Goal: Information Seeking & Learning: Learn about a topic

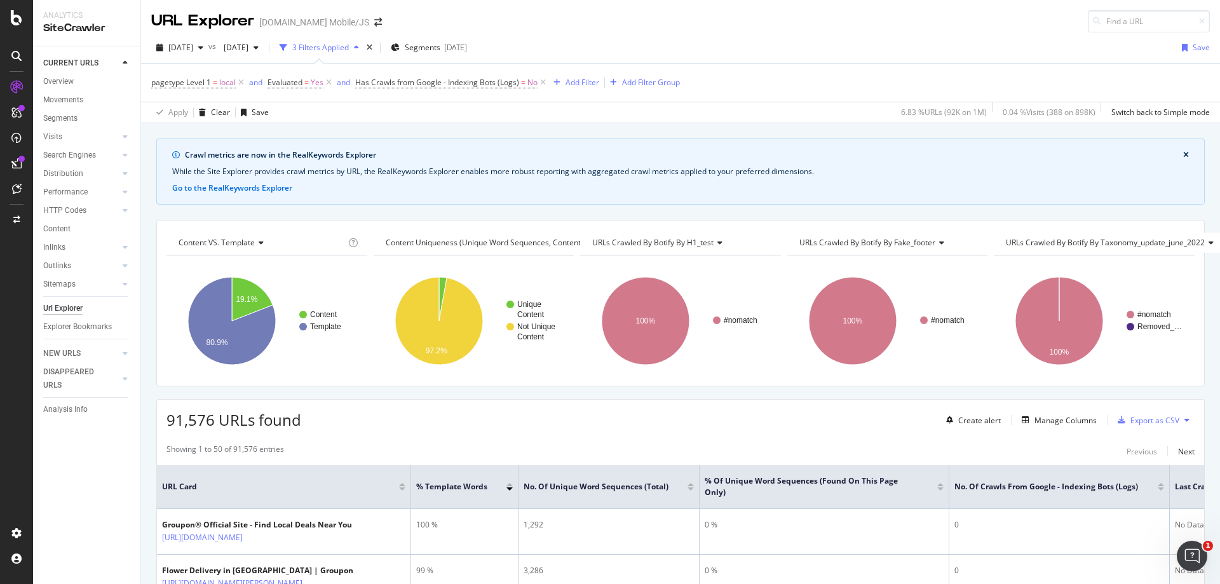
scroll to position [60, 0]
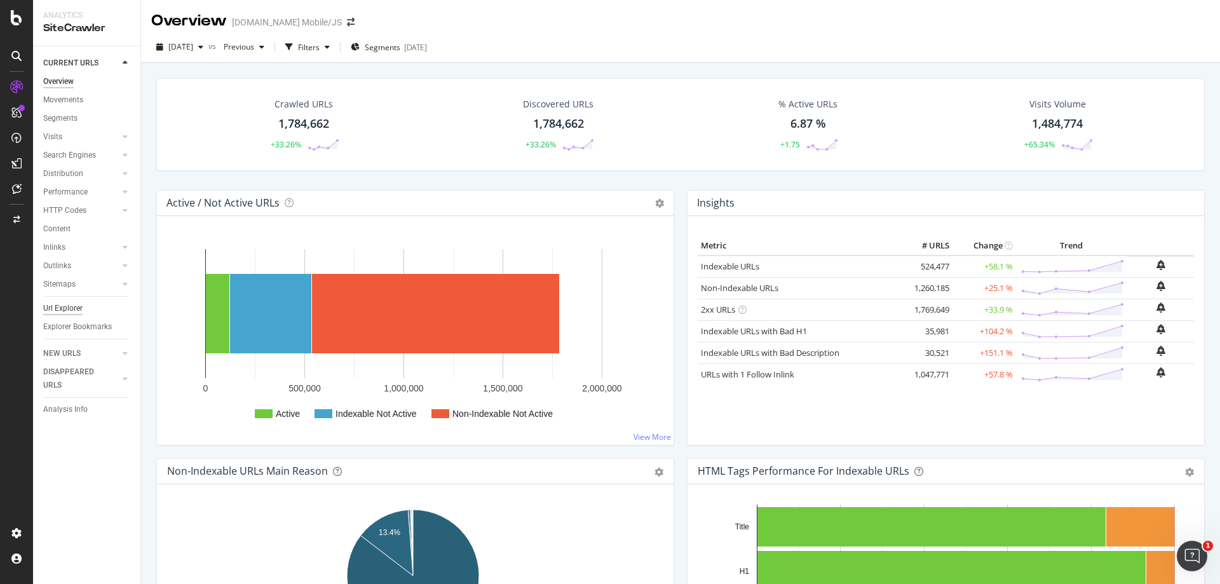
click at [72, 308] on div "Url Explorer" at bounding box center [62, 308] width 39 height 13
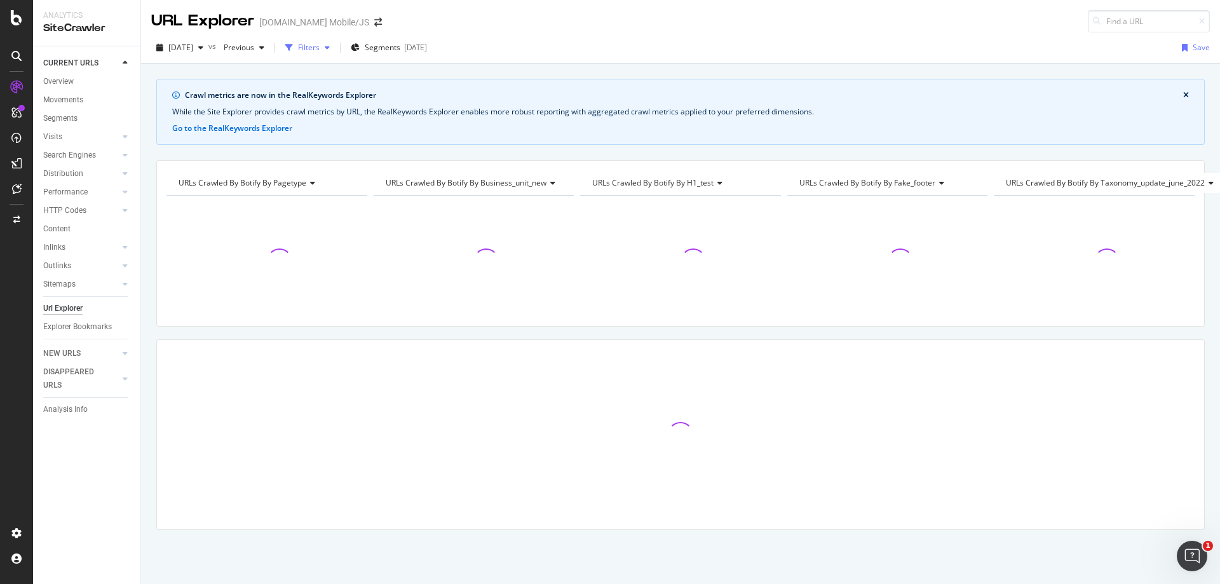
click at [320, 51] on div "Filters" at bounding box center [309, 47] width 22 height 11
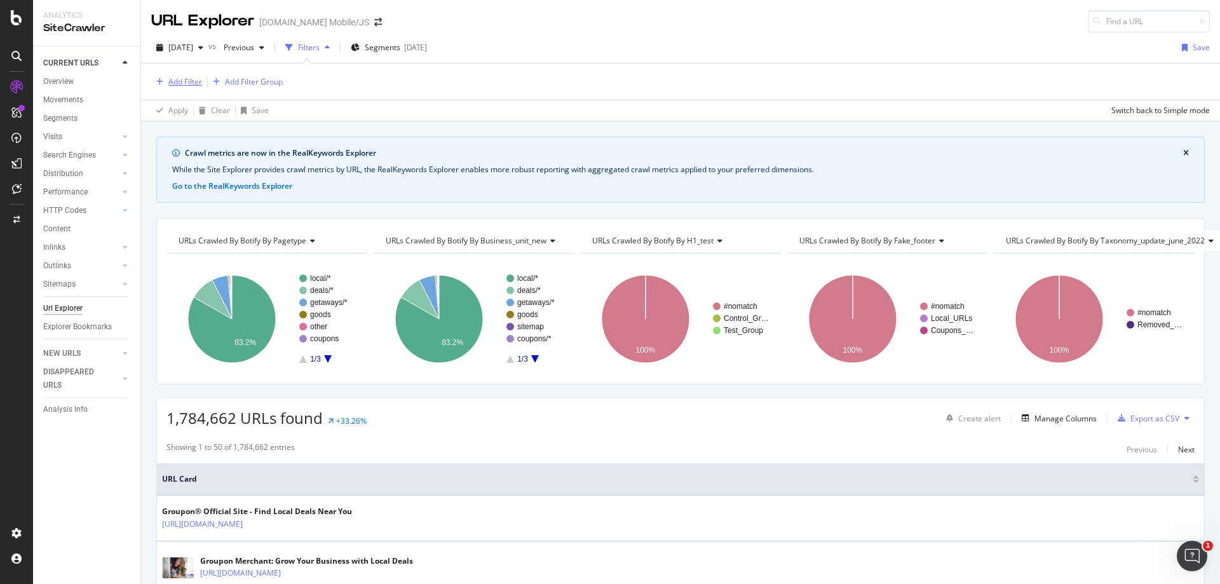
click at [189, 84] on div "Add Filter" at bounding box center [185, 81] width 34 height 11
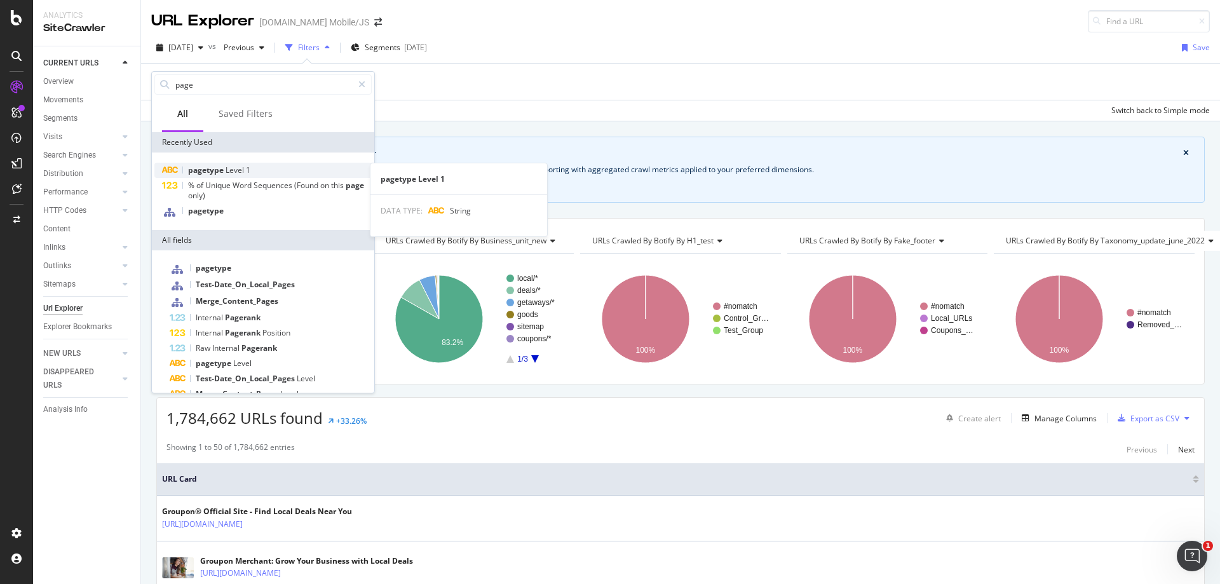
type input "page"
click at [227, 171] on span "Level" at bounding box center [236, 170] width 20 height 11
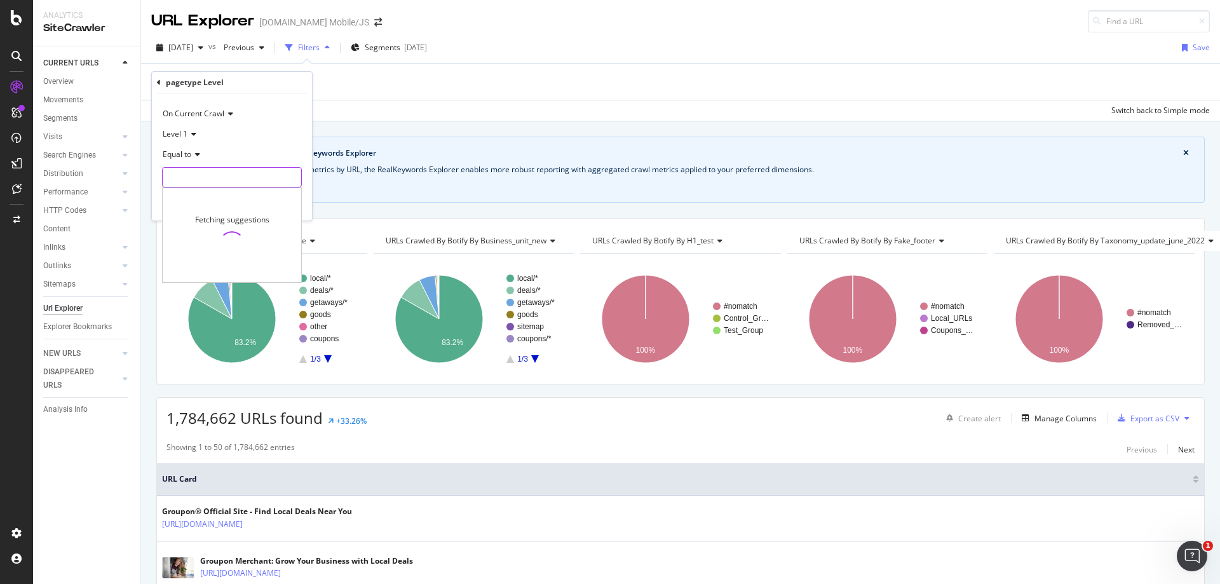
click at [227, 173] on input "text" at bounding box center [232, 177] width 139 height 20
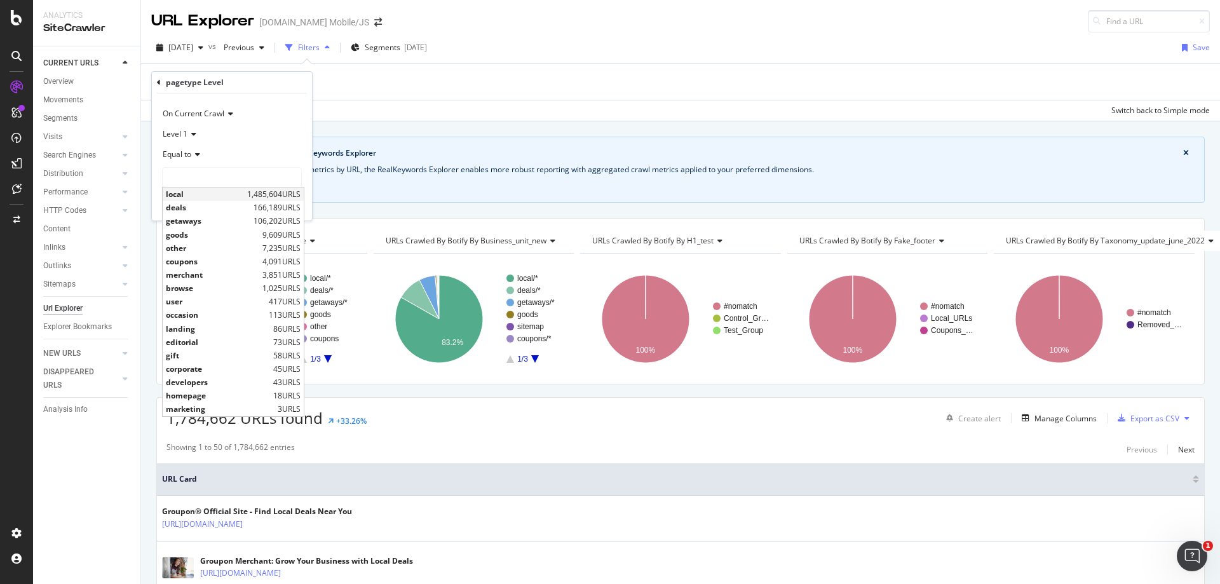
click at [233, 196] on span "local" at bounding box center [205, 194] width 78 height 11
type input "local"
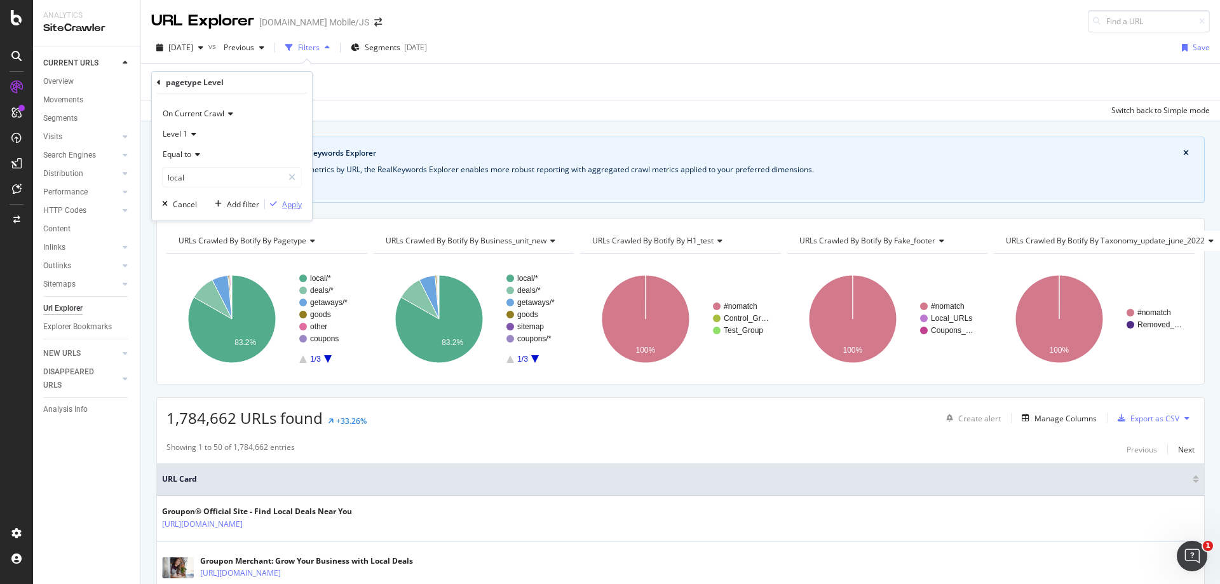
click at [278, 206] on div "button" at bounding box center [273, 204] width 17 height 8
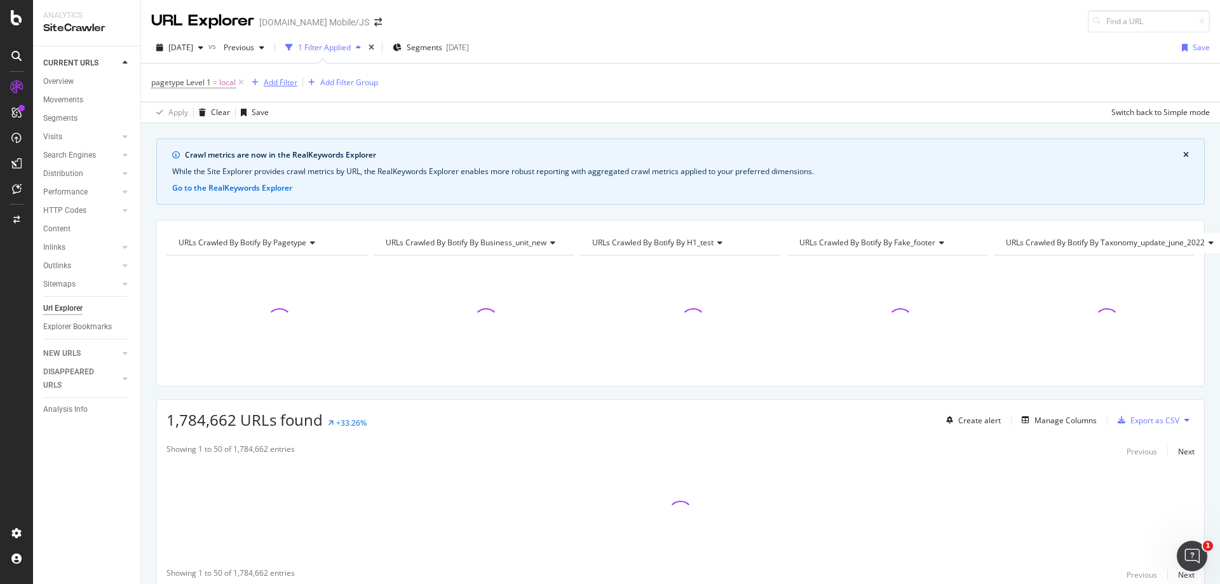
click at [287, 81] on div "Add Filter" at bounding box center [281, 82] width 34 height 11
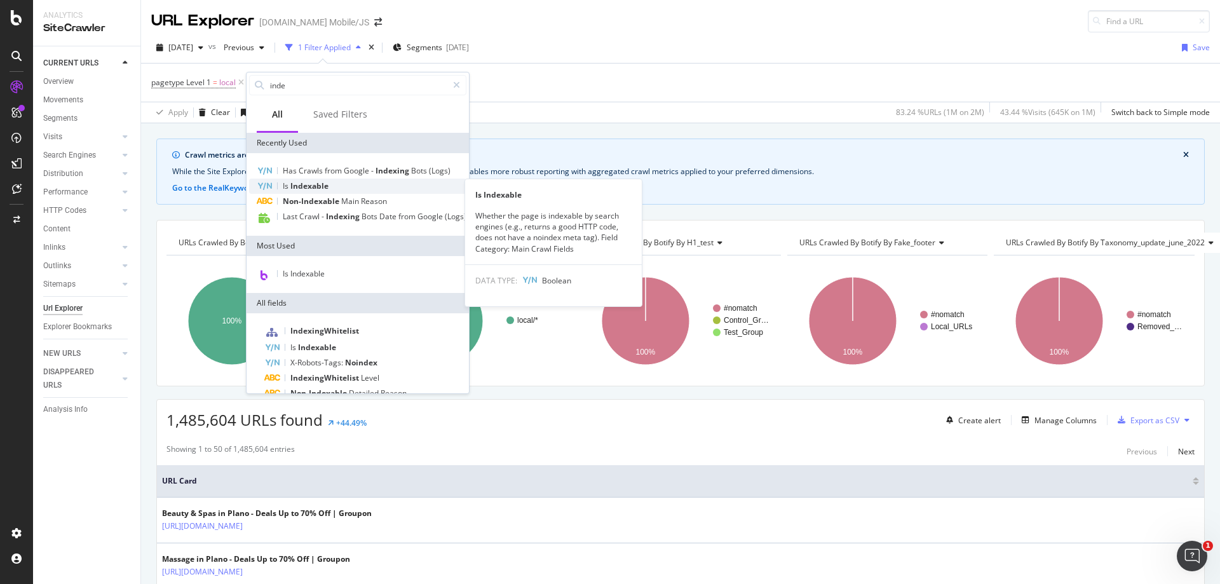
type input "inde"
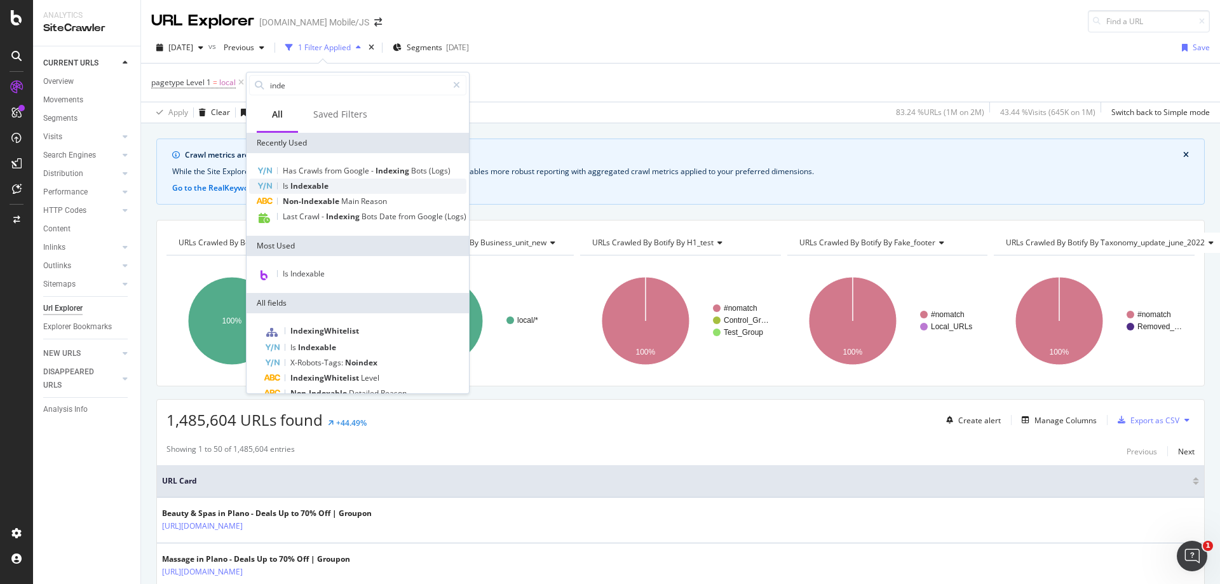
click at [300, 185] on span "Indexable" at bounding box center [309, 185] width 38 height 11
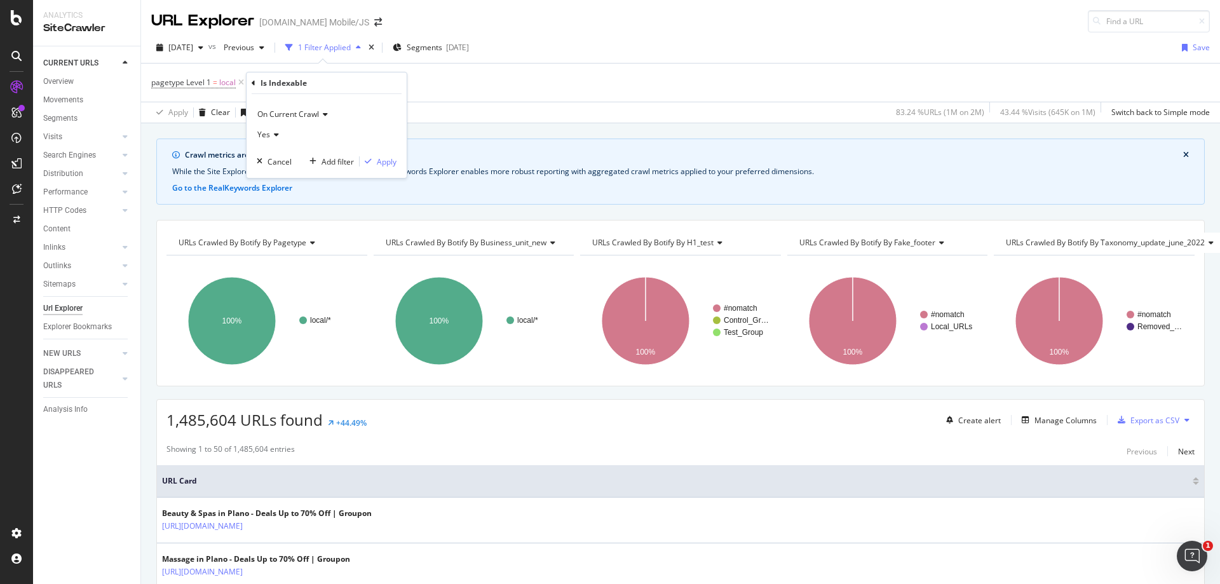
click at [274, 138] on icon at bounding box center [274, 135] width 9 height 8
click at [270, 177] on span "No" at bounding box center [268, 177] width 10 height 11
click at [386, 158] on div "Apply" at bounding box center [387, 161] width 20 height 11
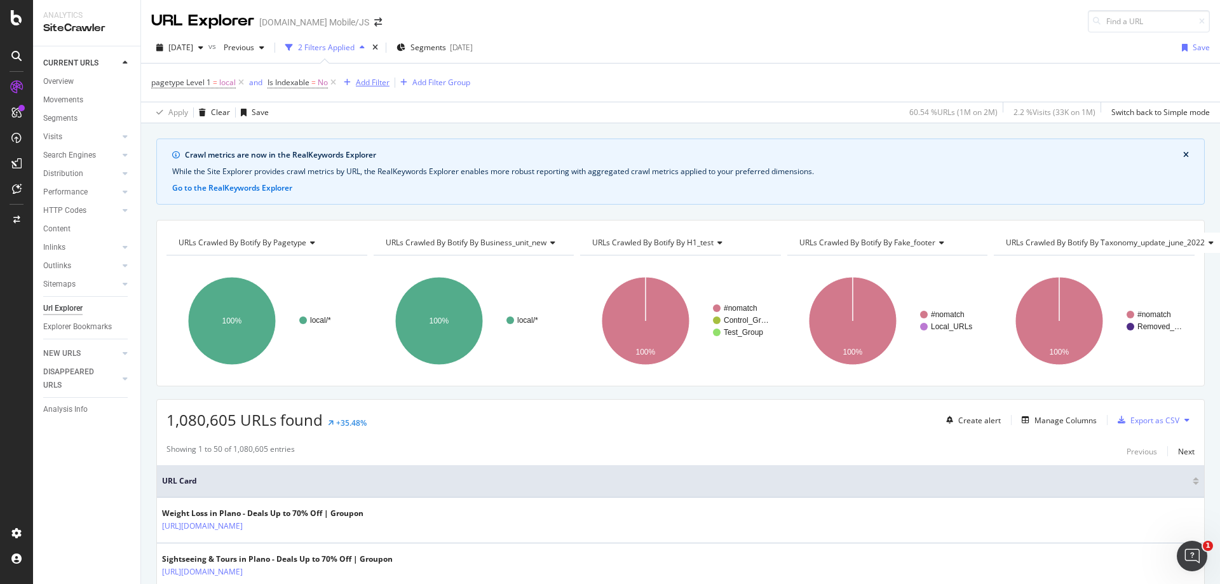
click at [384, 79] on div "Add Filter" at bounding box center [373, 82] width 34 height 11
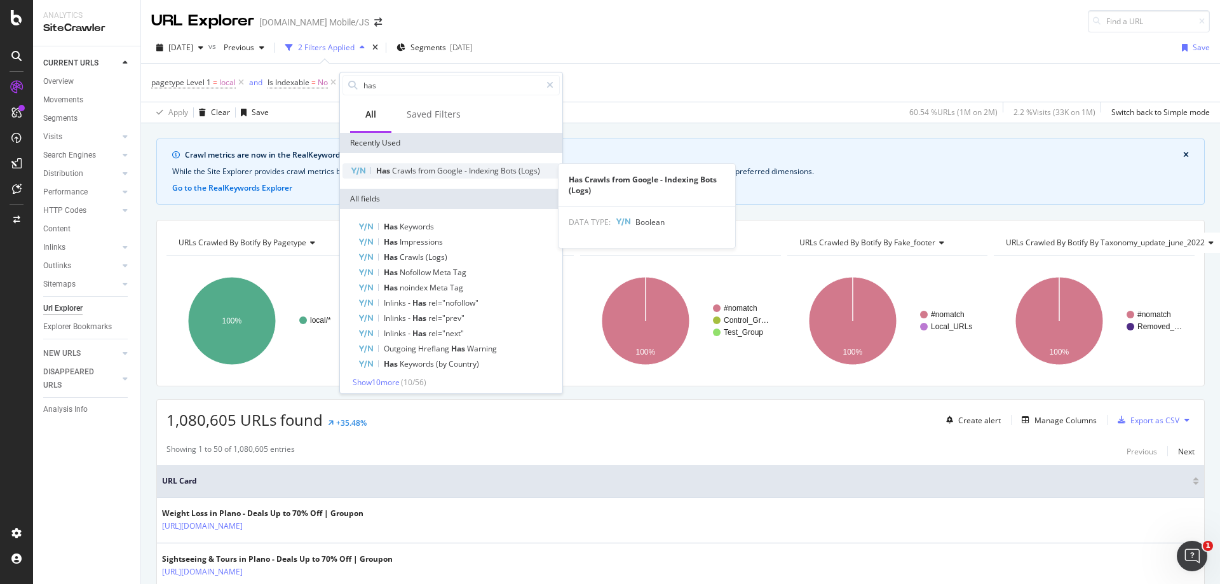
type input "has"
click at [388, 177] on div "Has Crawls from Google - Indexing Bots (Logs)" at bounding box center [450, 170] width 217 height 15
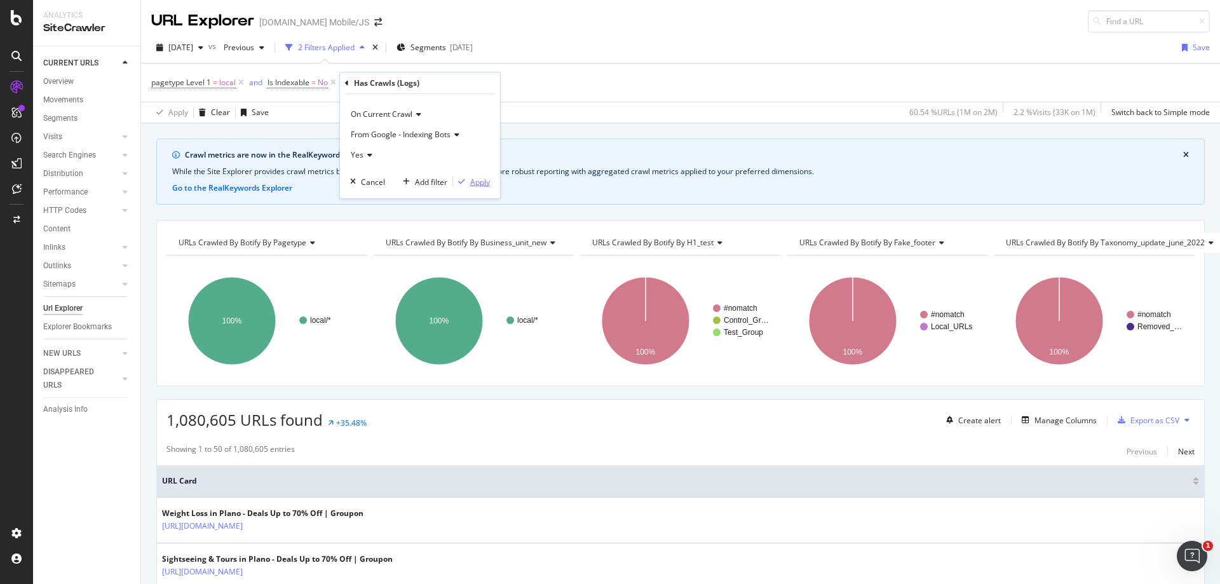
click at [475, 177] on div "Apply" at bounding box center [480, 182] width 20 height 11
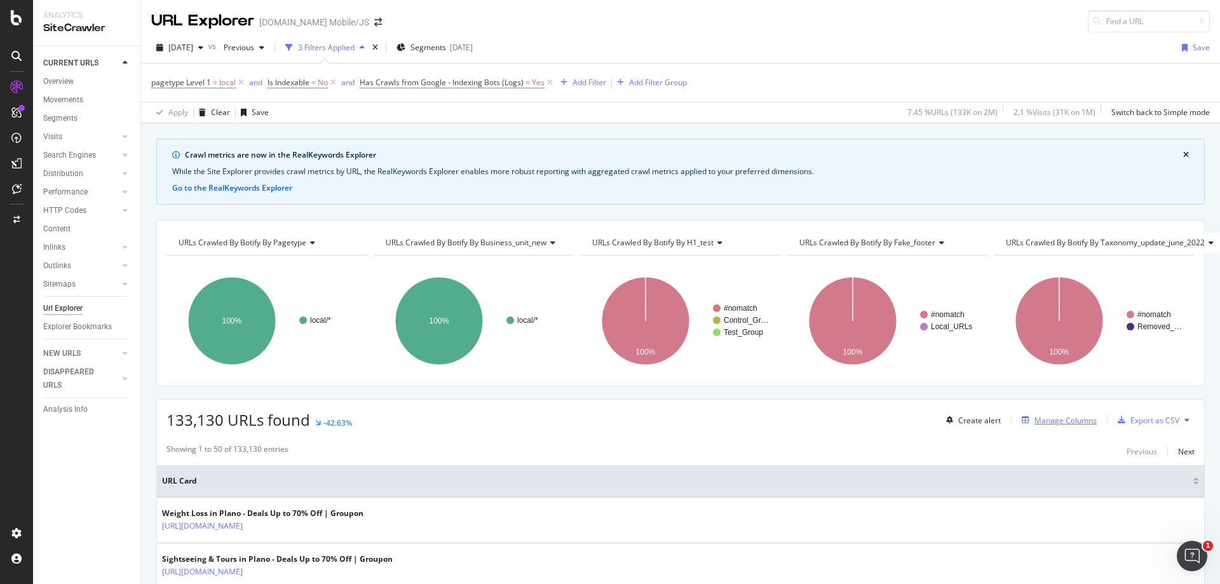
click at [1055, 418] on div "Manage Columns" at bounding box center [1065, 420] width 62 height 11
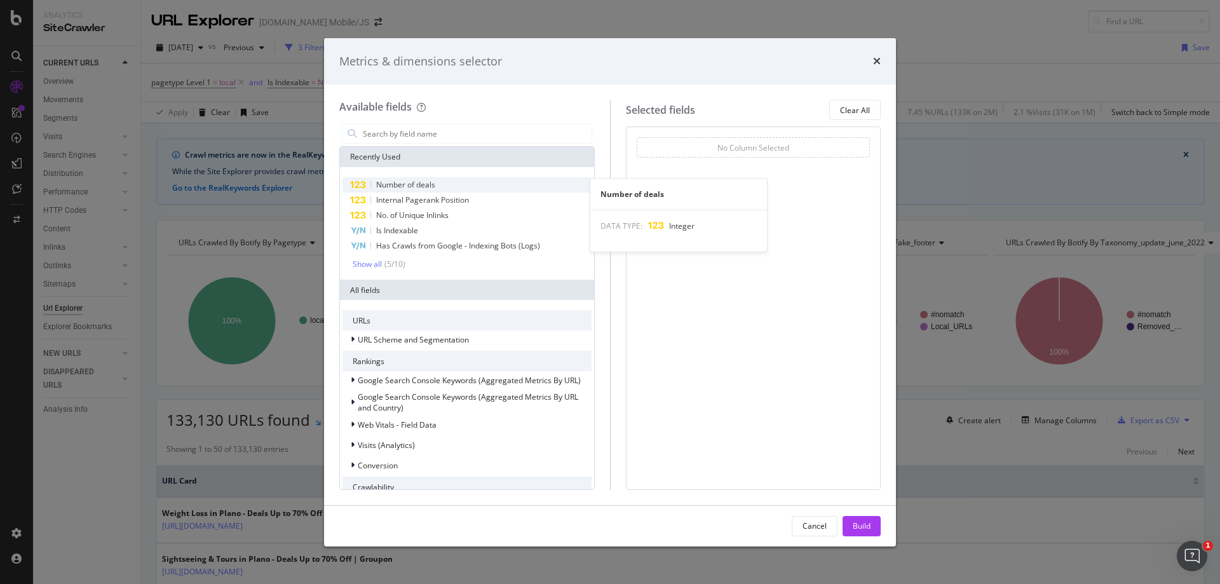
click at [429, 186] on span "Number of deals" at bounding box center [405, 184] width 59 height 11
click at [410, 185] on span "Number of deals" at bounding box center [405, 184] width 59 height 11
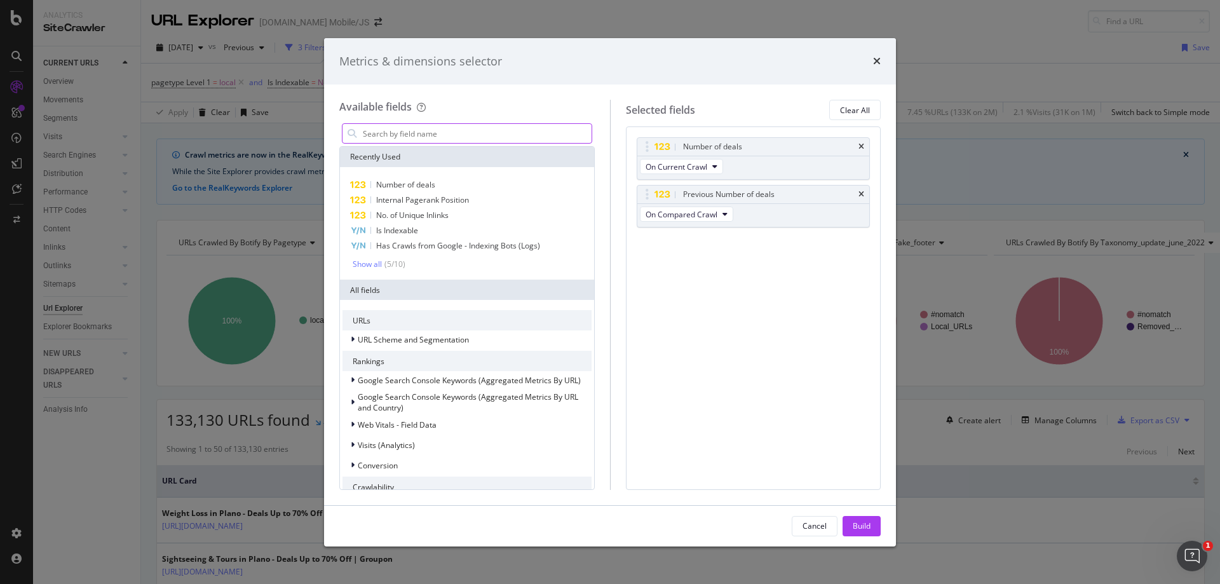
click at [414, 135] on input "modal" at bounding box center [477, 133] width 230 height 19
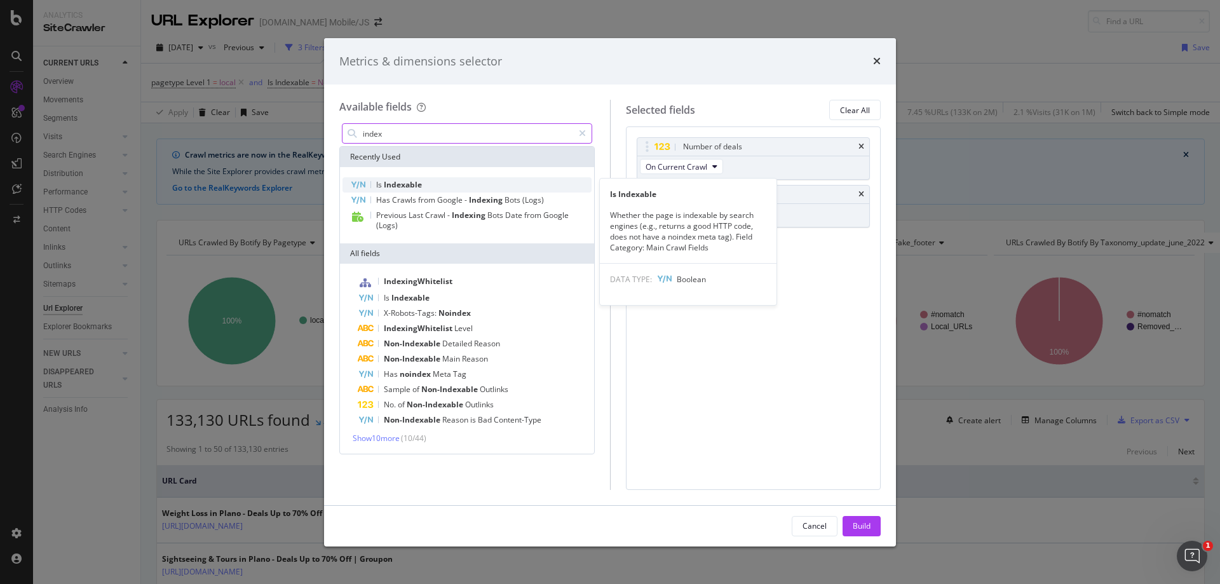
type input "index"
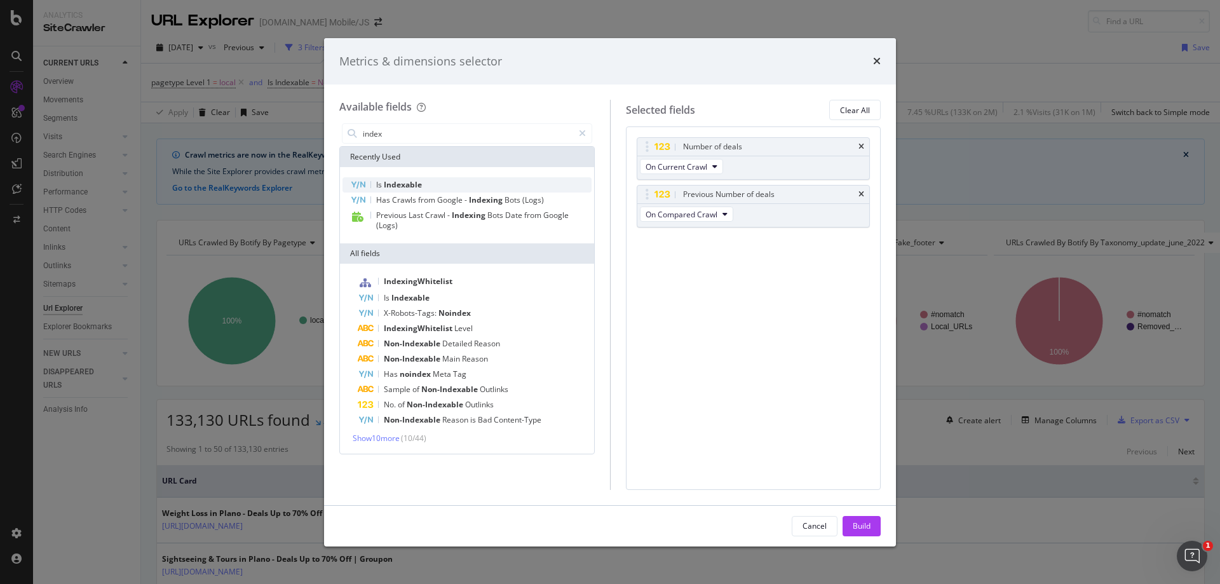
click at [418, 186] on span "Indexable" at bounding box center [403, 184] width 38 height 11
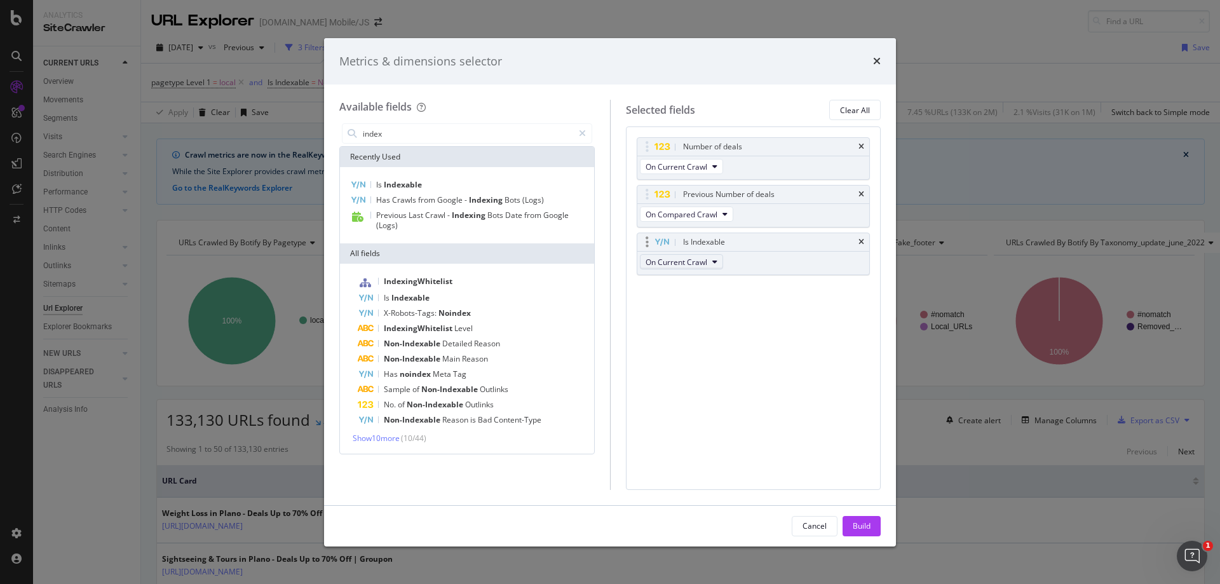
click at [721, 262] on button "On Current Crawl" at bounding box center [681, 261] width 83 height 15
click at [708, 308] on span "On Compared Crawl" at bounding box center [687, 307] width 72 height 11
click at [867, 522] on div "Build" at bounding box center [862, 525] width 18 height 11
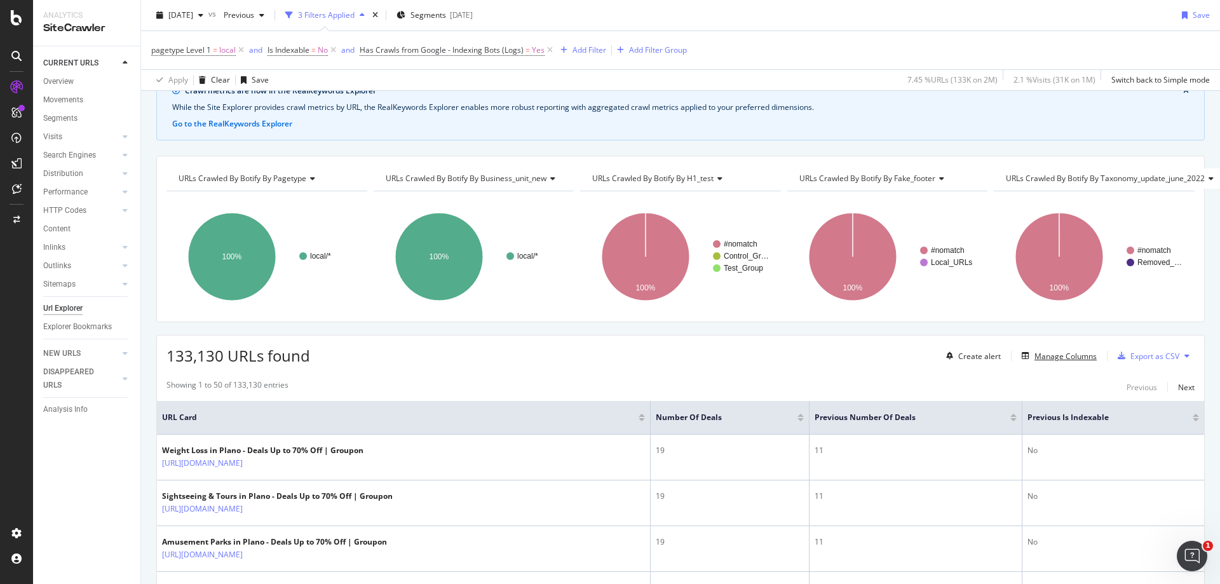
scroll to position [64, 0]
click at [1053, 356] on div "Manage Columns" at bounding box center [1065, 356] width 62 height 11
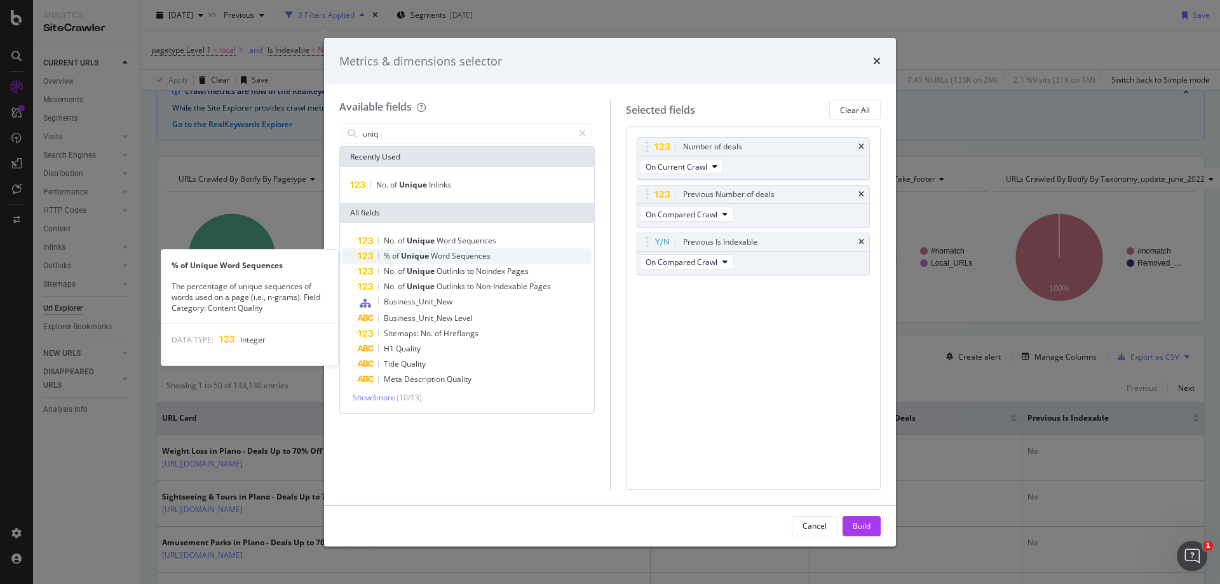
click at [482, 253] on span "Sequences" at bounding box center [471, 255] width 39 height 11
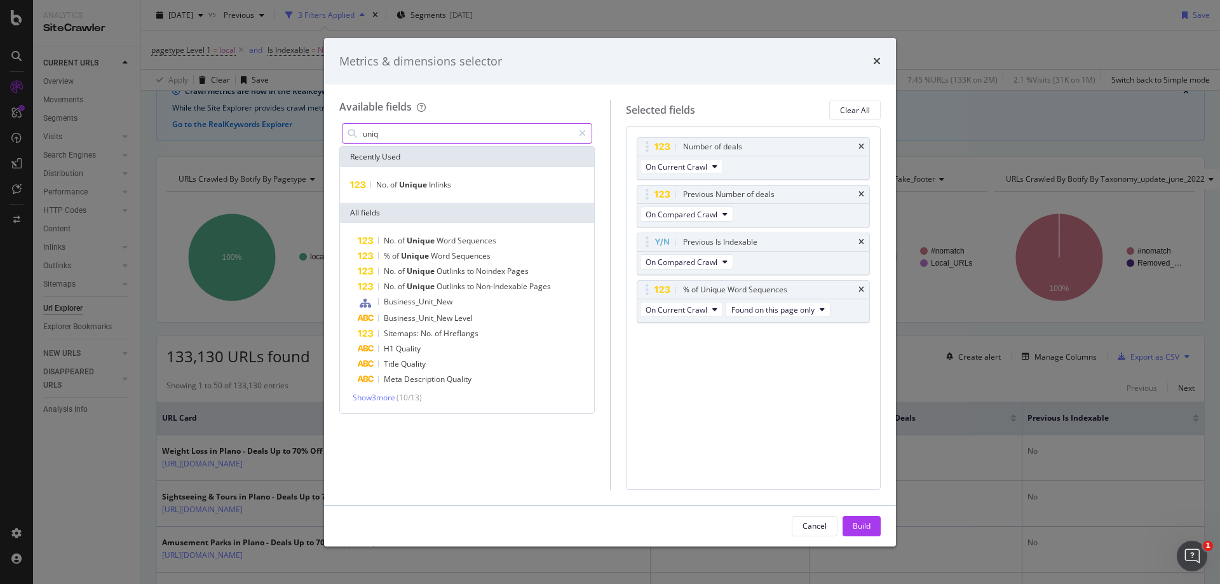
click at [431, 135] on input "uniq" at bounding box center [468, 133] width 212 height 19
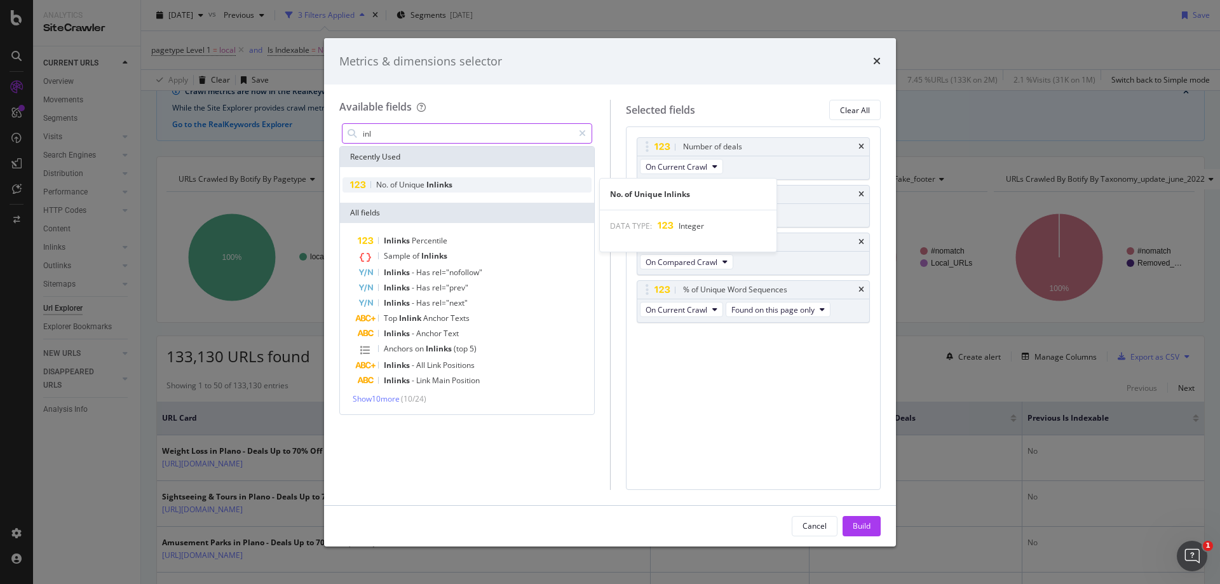
type input "inl"
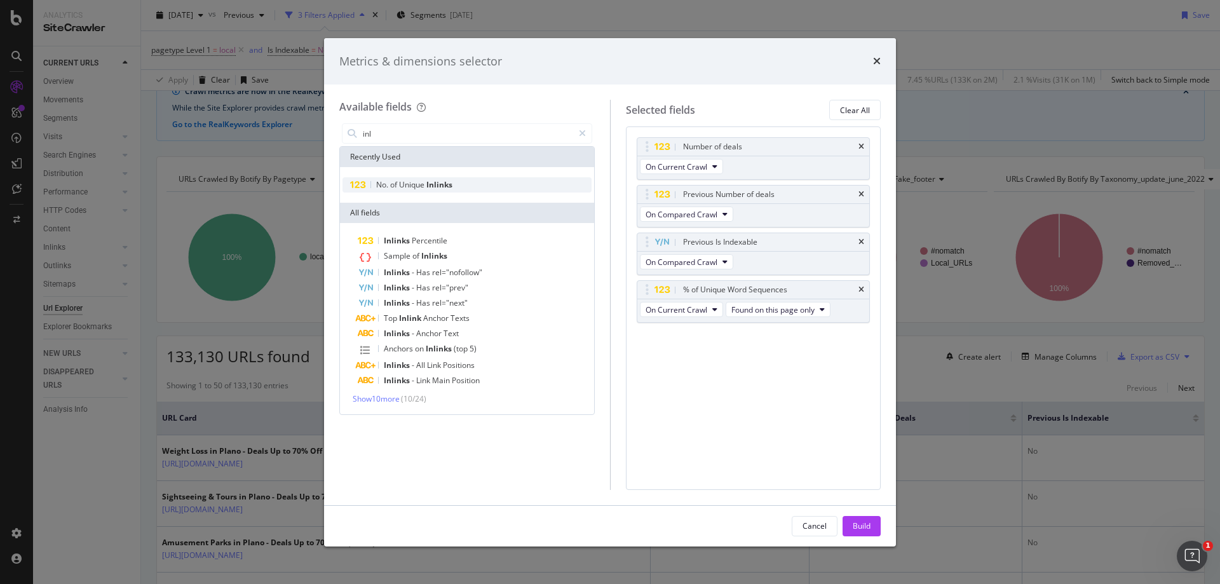
click at [437, 193] on div "No. of Unique Inlinks" at bounding box center [466, 184] width 249 height 15
click at [463, 179] on div "No. of Unique Inlinks" at bounding box center [466, 184] width 249 height 15
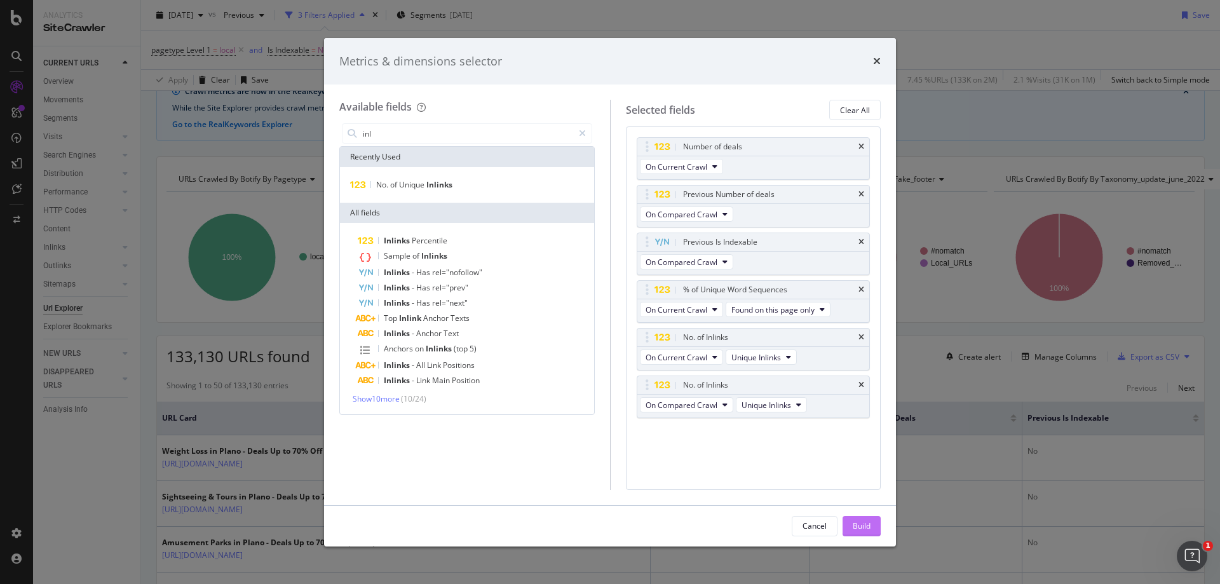
click at [857, 524] on div "Build" at bounding box center [862, 525] width 18 height 11
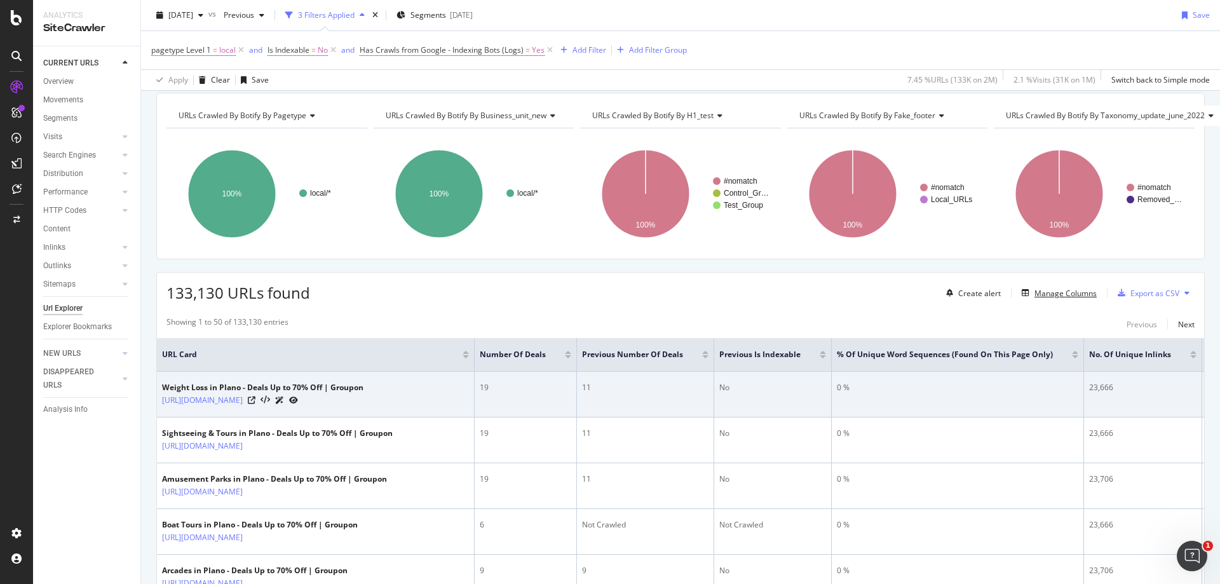
scroll to position [318, 0]
